Goal: Information Seeking & Learning: Check status

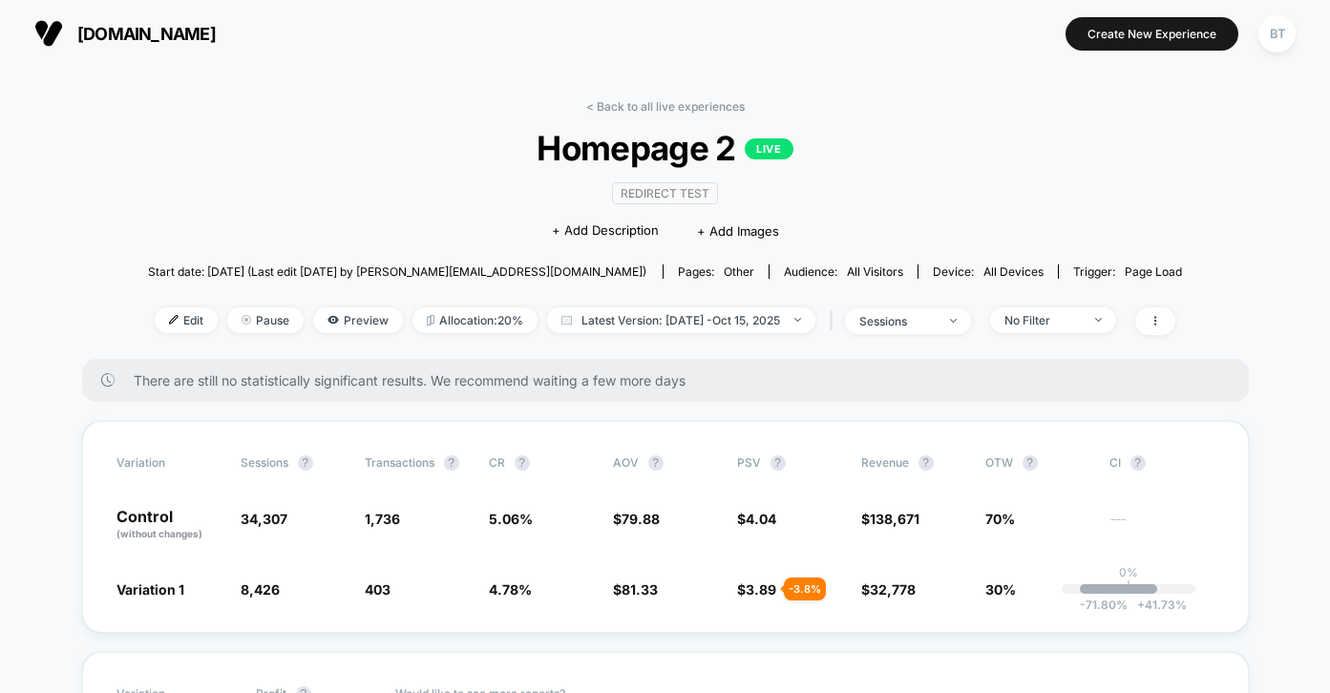
scroll to position [91, 0]
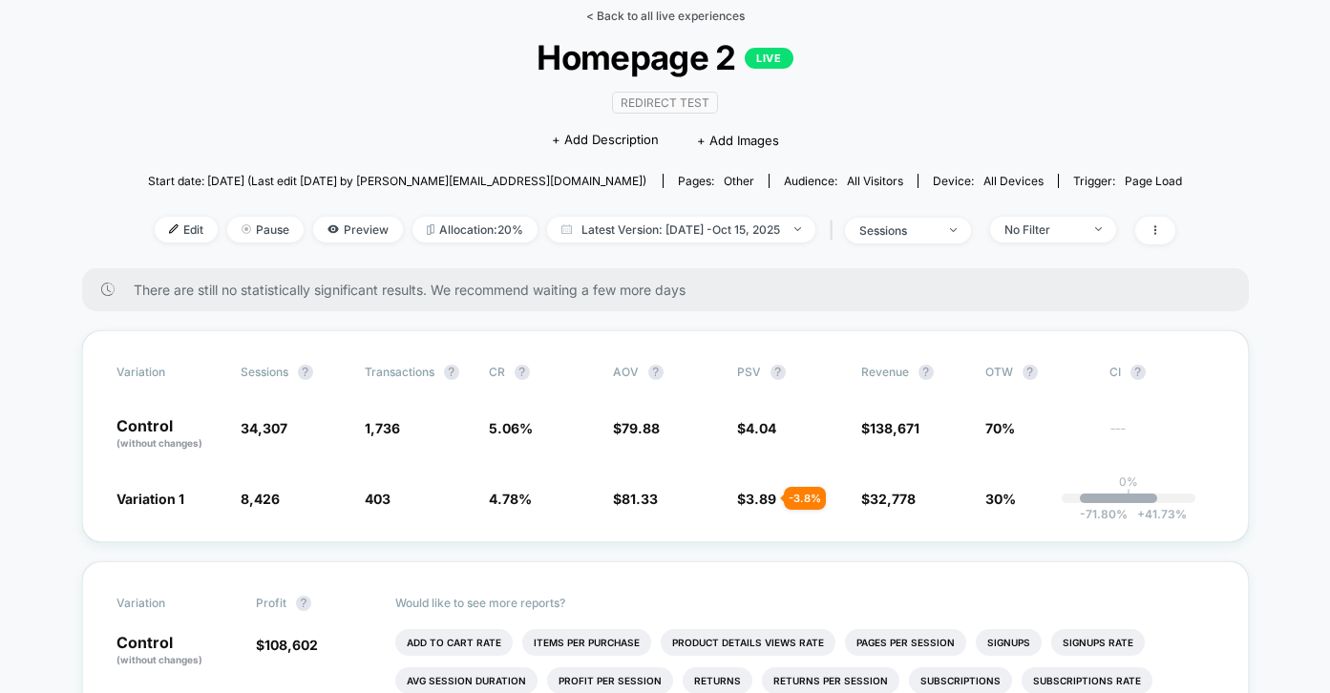
click at [626, 14] on link "< Back to all live experiences" at bounding box center [665, 16] width 159 height 14
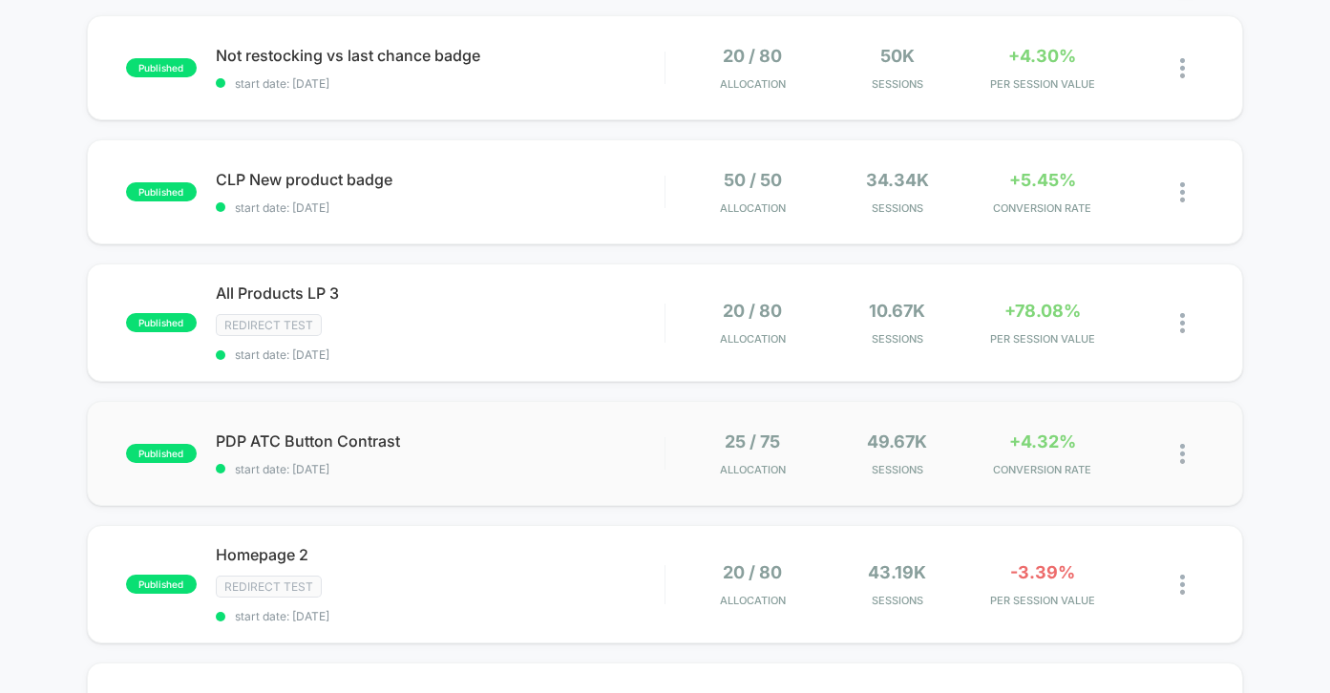
scroll to position [208, 0]
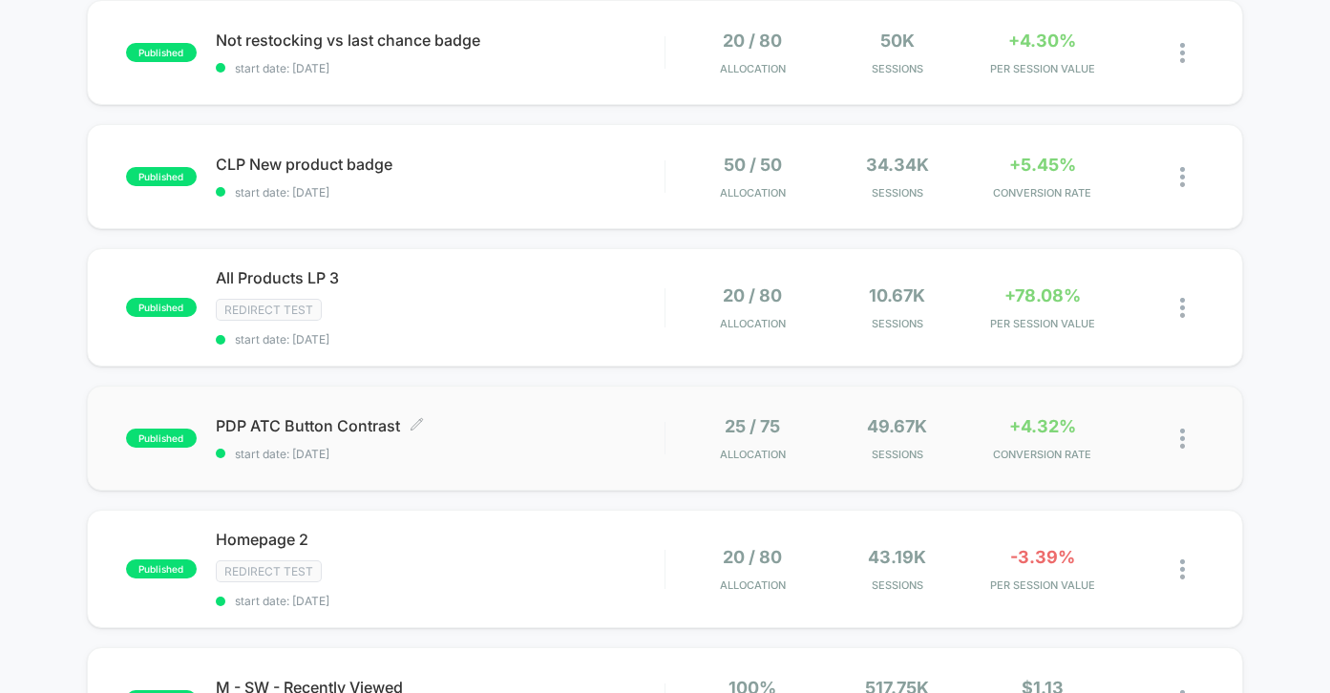
click at [606, 447] on span "start date: [DATE]" at bounding box center [440, 454] width 449 height 14
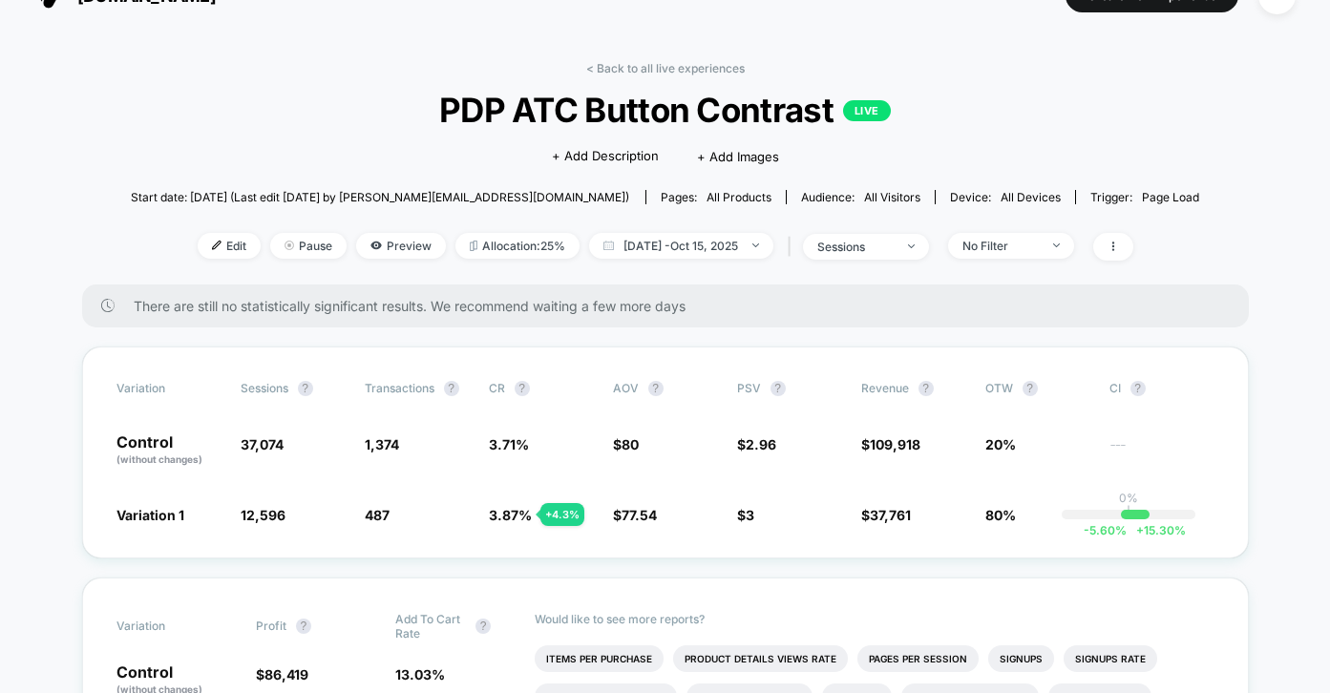
scroll to position [48, 0]
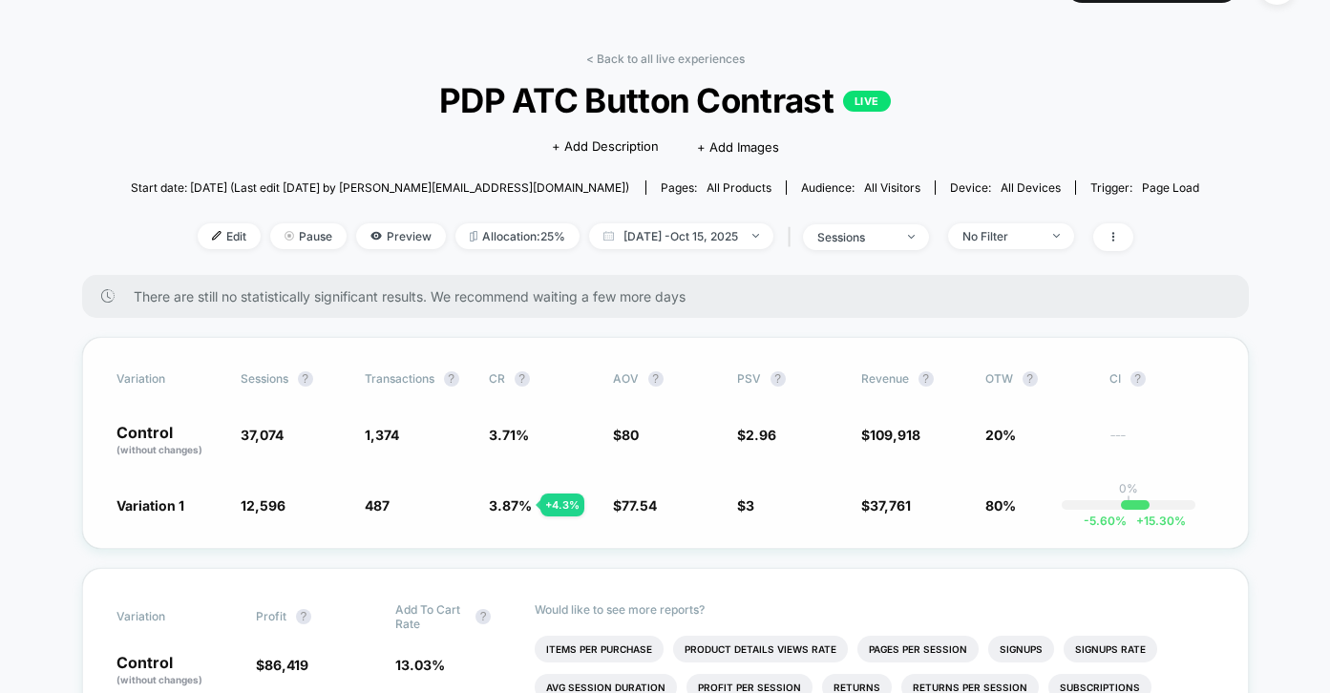
drag, startPoint x: 492, startPoint y: 510, endPoint x: 544, endPoint y: 510, distance: 52.5
click at [532, 510] on span "3.87 % + 4.3 %" at bounding box center [510, 505] width 43 height 16
click at [716, 529] on div "Variation Sessions ? Transactions ? CR ? AOV ? PSV ? Revenue ? OTW ? CI ? Contr…" at bounding box center [665, 443] width 1167 height 212
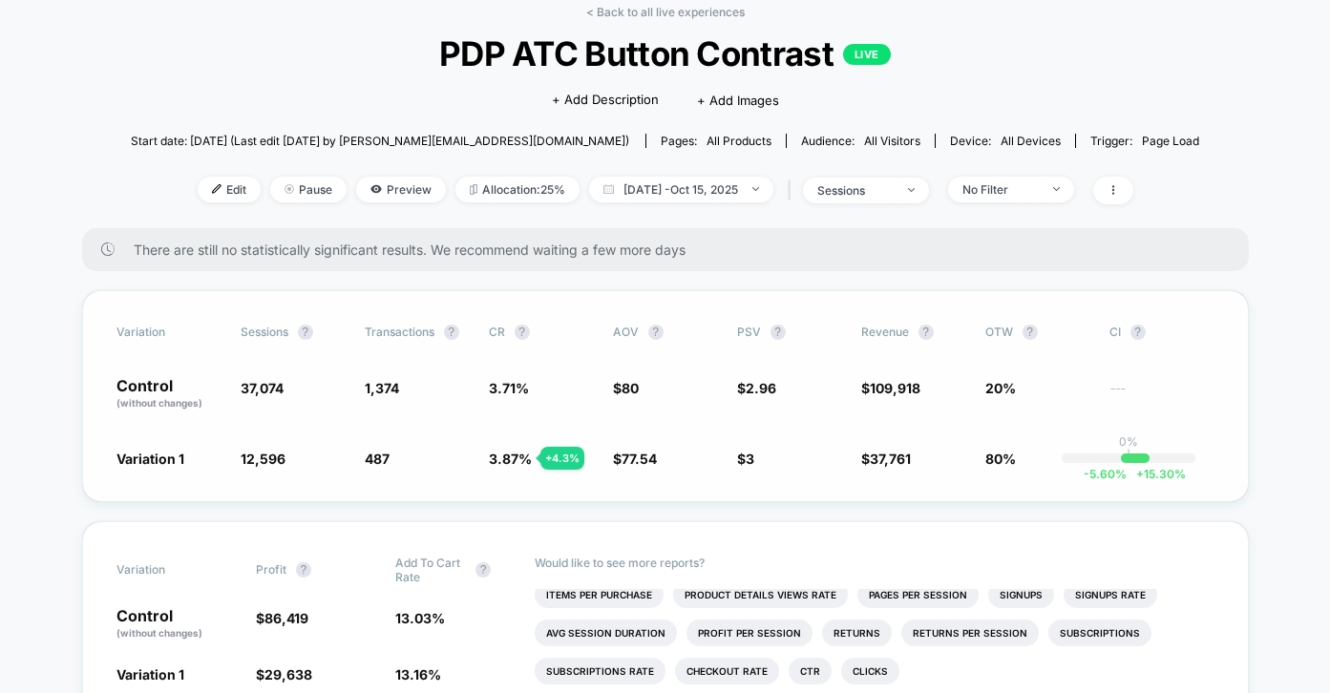
scroll to position [20, 0]
